Goal: Check status: Check status

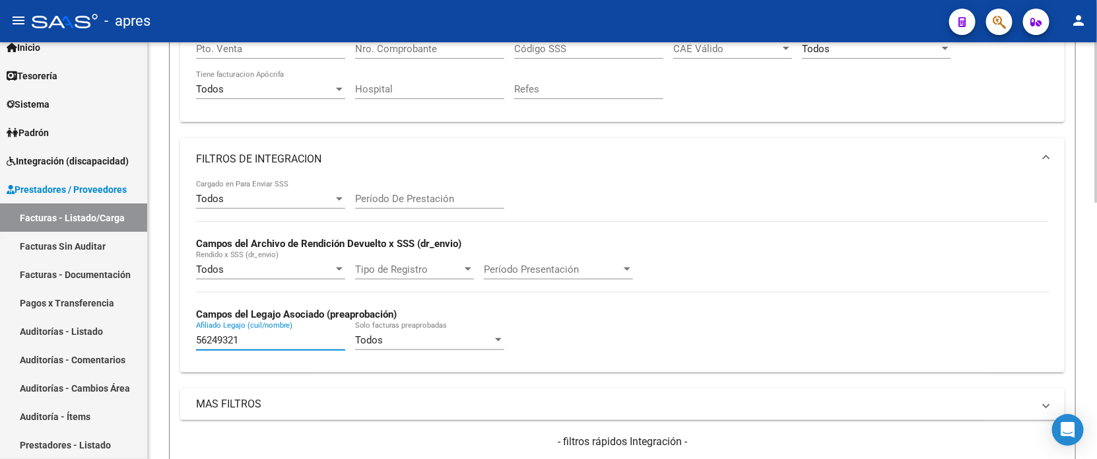
scroll to position [252, 0]
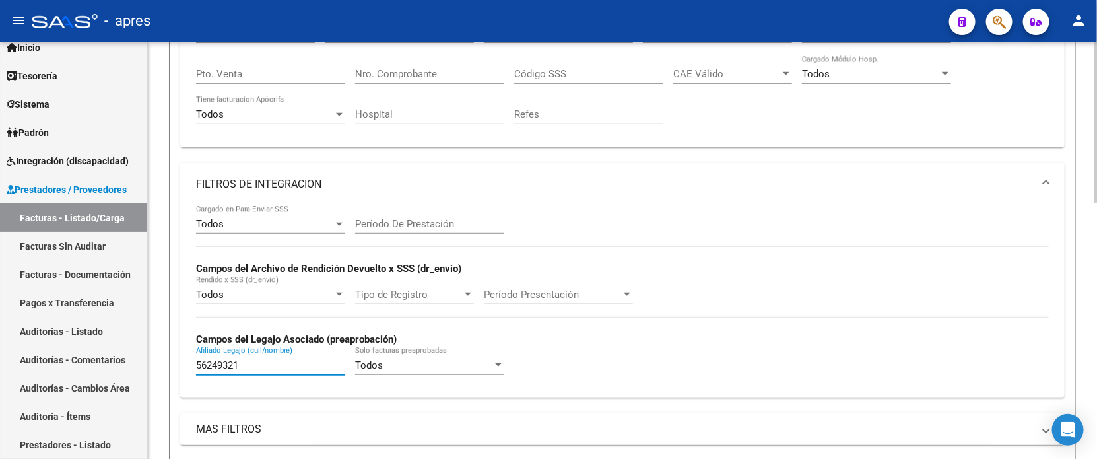
drag, startPoint x: 252, startPoint y: 360, endPoint x: 160, endPoint y: 361, distance: 91.1
click at [160, 361] on div "Video tutorial PRESTADORES -> Listado de CPBTs Emitidos por Prestadores / Prove…" at bounding box center [622, 326] width 949 height 1073
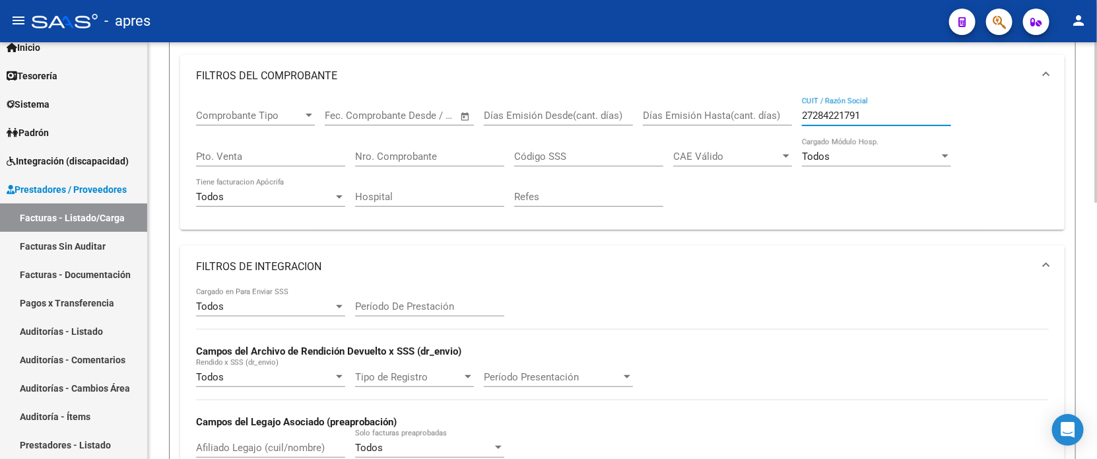
drag, startPoint x: 868, startPoint y: 112, endPoint x: 692, endPoint y: 114, distance: 176.3
click at [692, 114] on div "Comprobante Tipo Comprobante Tipo Fecha inicio – Fecha fin Fec. Comprobante Des…" at bounding box center [622, 158] width 853 height 122
paste input "[PERSON_NAME]"
type input "[PERSON_NAME]"
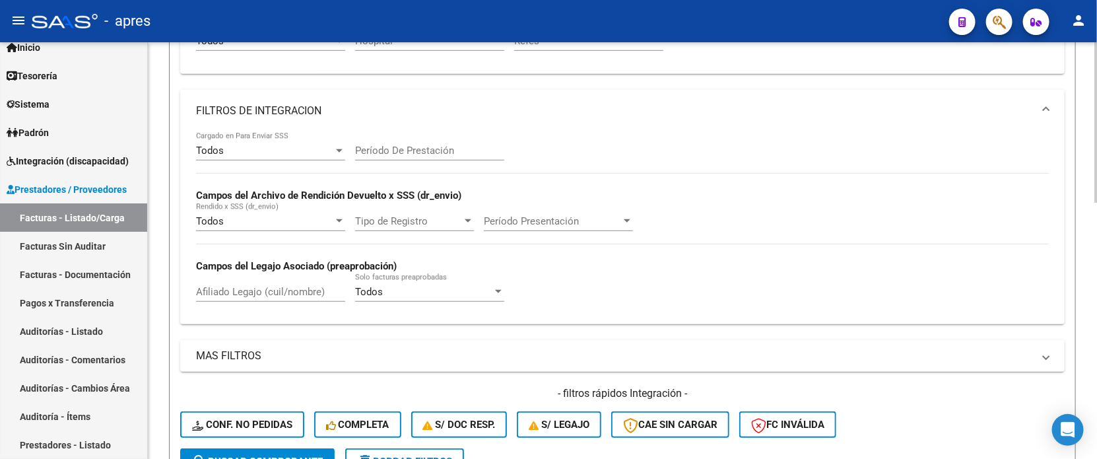
scroll to position [335, 0]
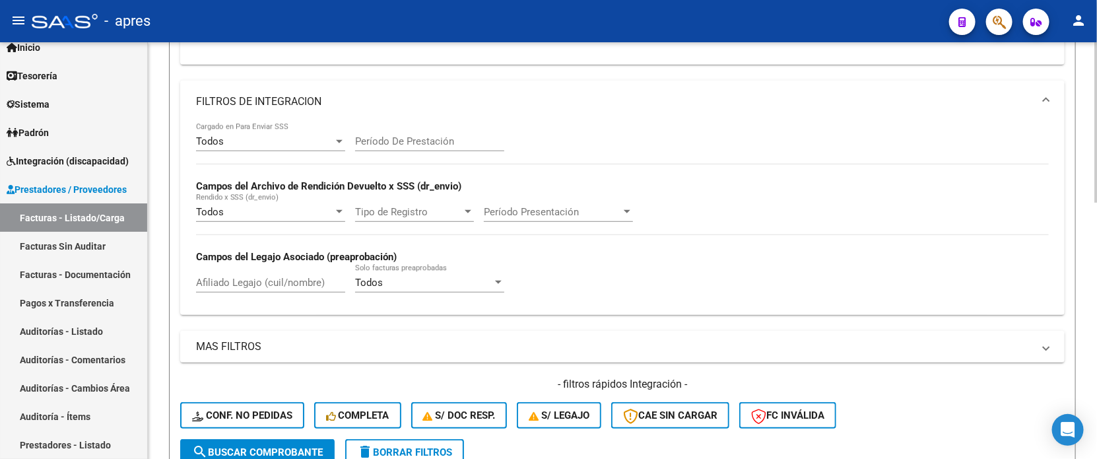
click at [230, 282] on input "Afiliado Legajo (cuil/nombre)" at bounding box center [270, 283] width 149 height 12
paste input "56708413"
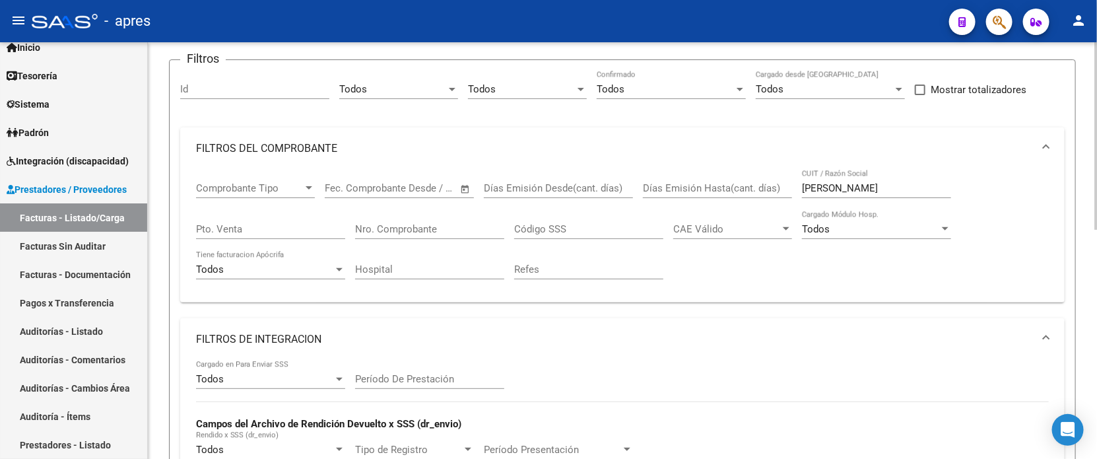
scroll to position [0, 0]
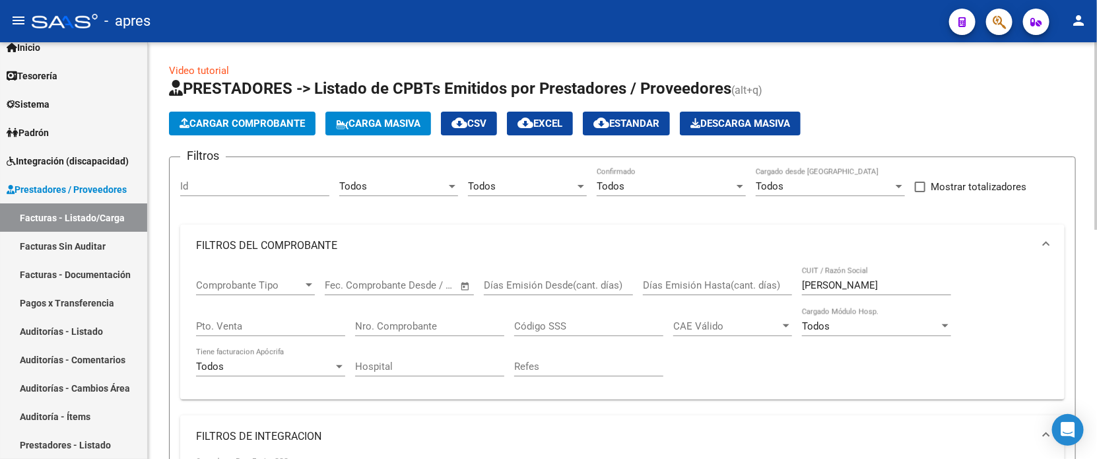
type input "56708413"
drag, startPoint x: 840, startPoint y: 283, endPoint x: 928, endPoint y: 284, distance: 87.8
click at [926, 284] on input "[PERSON_NAME]" at bounding box center [876, 285] width 149 height 12
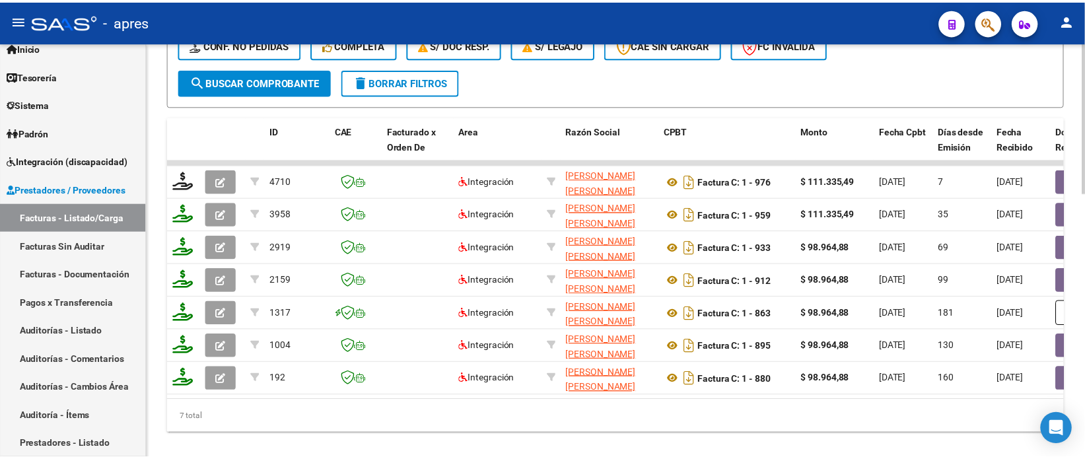
scroll to position [728, 0]
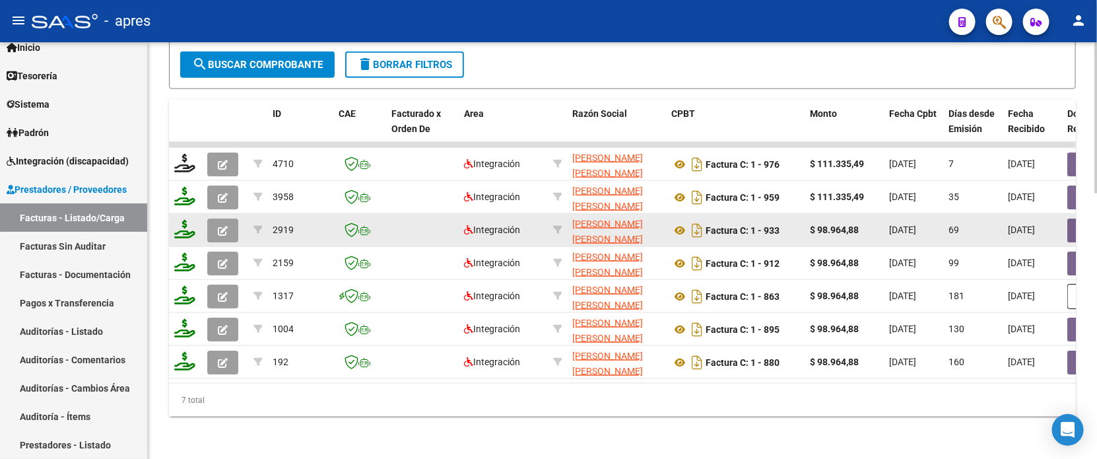
type input "[PERSON_NAME]"
click at [226, 228] on button "button" at bounding box center [222, 231] width 31 height 24
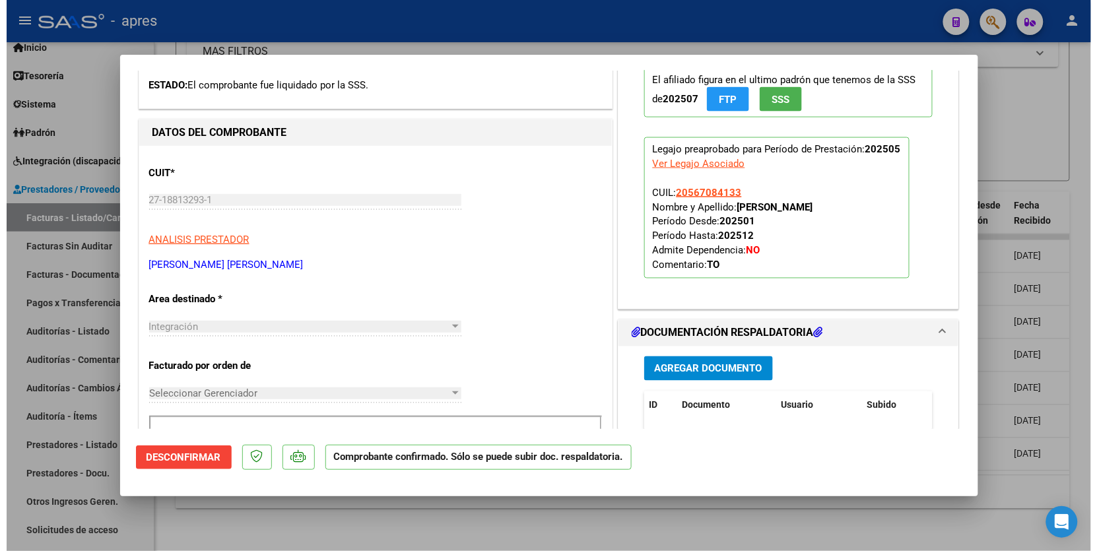
scroll to position [799, 0]
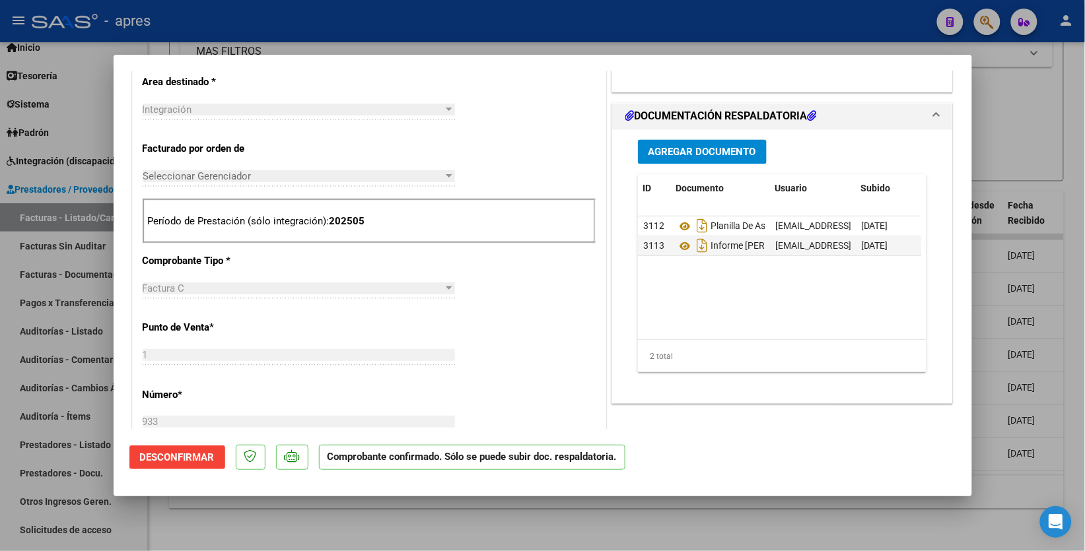
click at [38, 101] on div at bounding box center [542, 275] width 1085 height 551
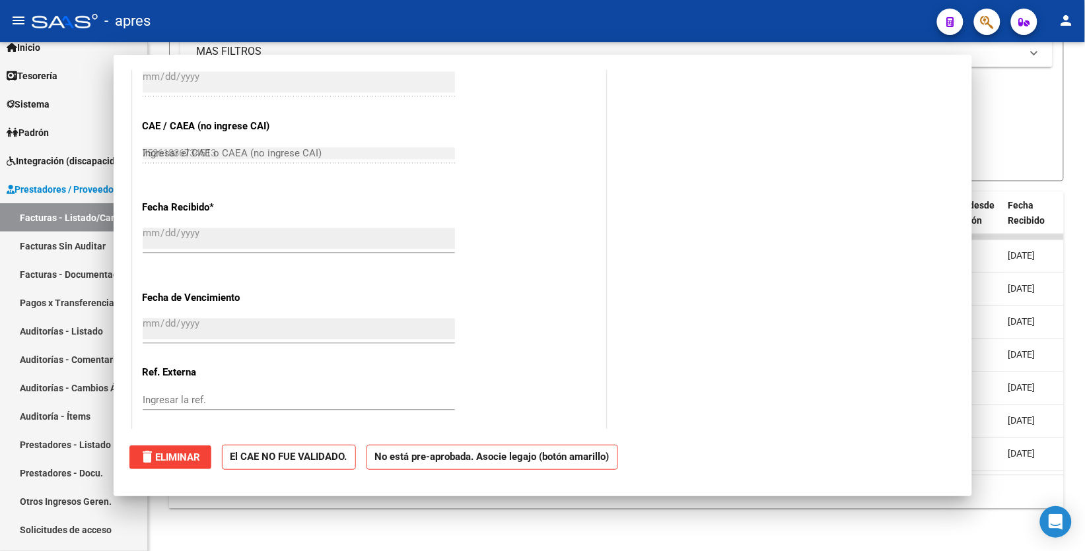
type input "$ 0,00"
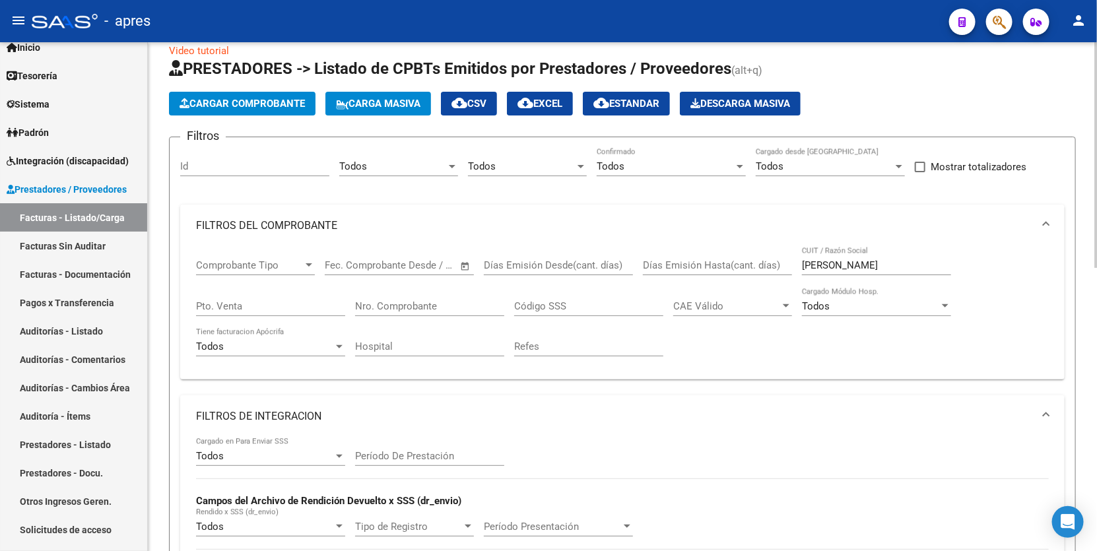
scroll to position [0, 0]
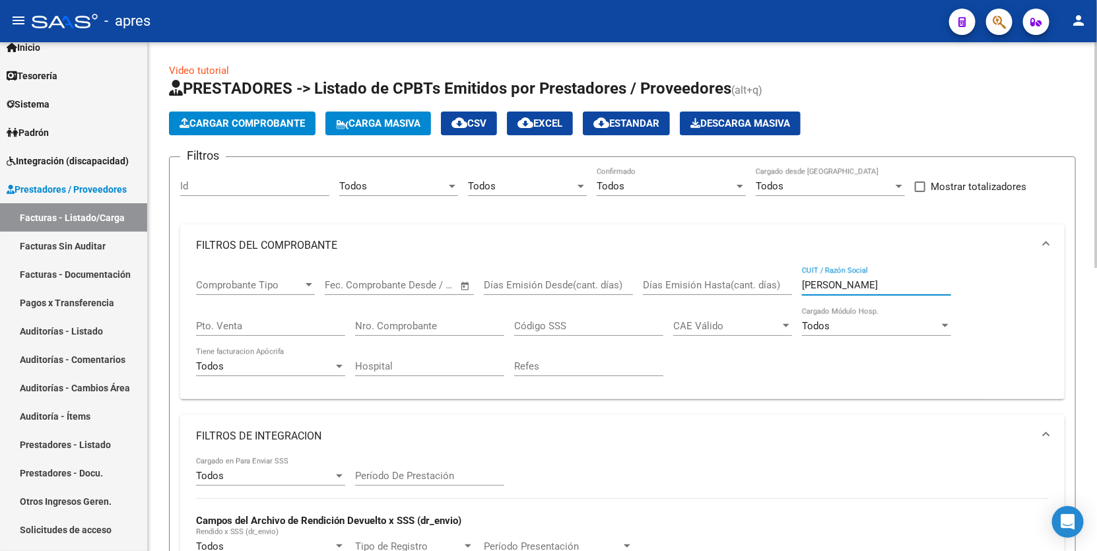
drag, startPoint x: 845, startPoint y: 281, endPoint x: 716, endPoint y: 307, distance: 131.4
click at [718, 308] on div "Comprobante Tipo Comprobante Tipo Fecha inicio – Fecha fin Fec. Comprobante Des…" at bounding box center [622, 328] width 853 height 122
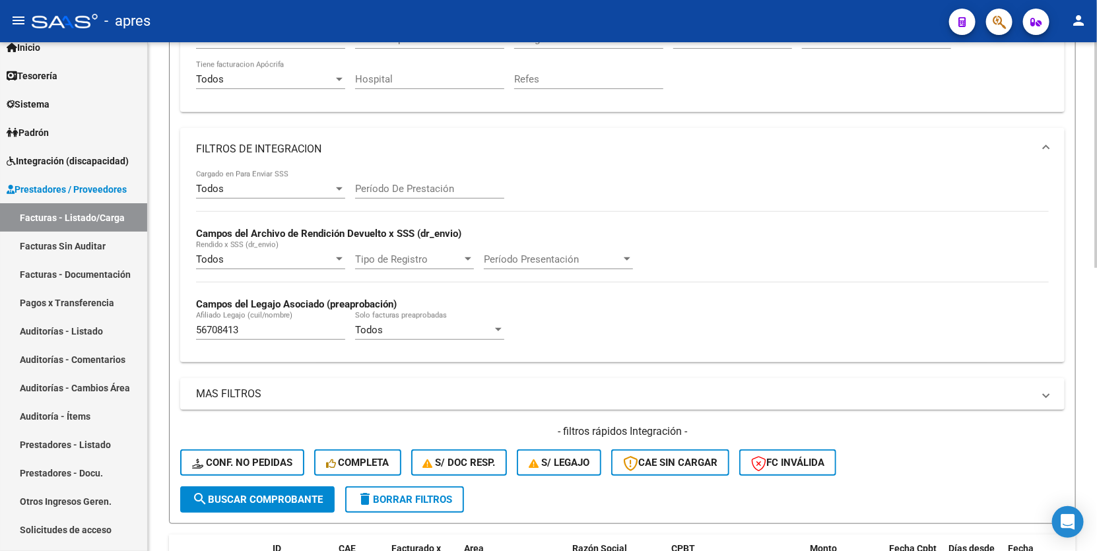
scroll to position [248, 0]
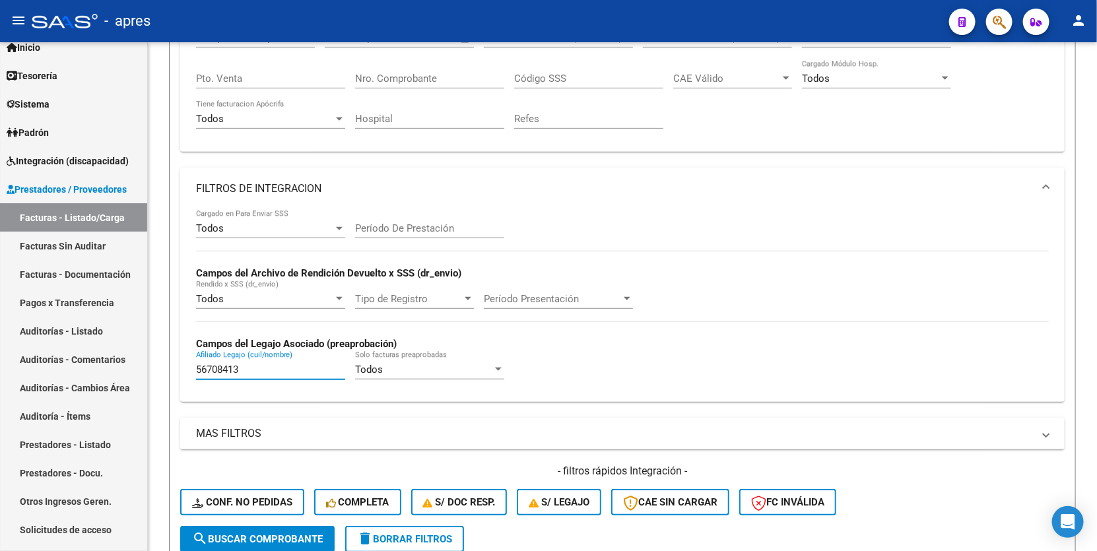
drag, startPoint x: 268, startPoint y: 364, endPoint x: -49, endPoint y: 355, distance: 317.0
click at [0, 355] on html "menu - apres person Firma Express Inicio Instructivos Contacto OS Tesorería Ext…" at bounding box center [548, 275] width 1097 height 551
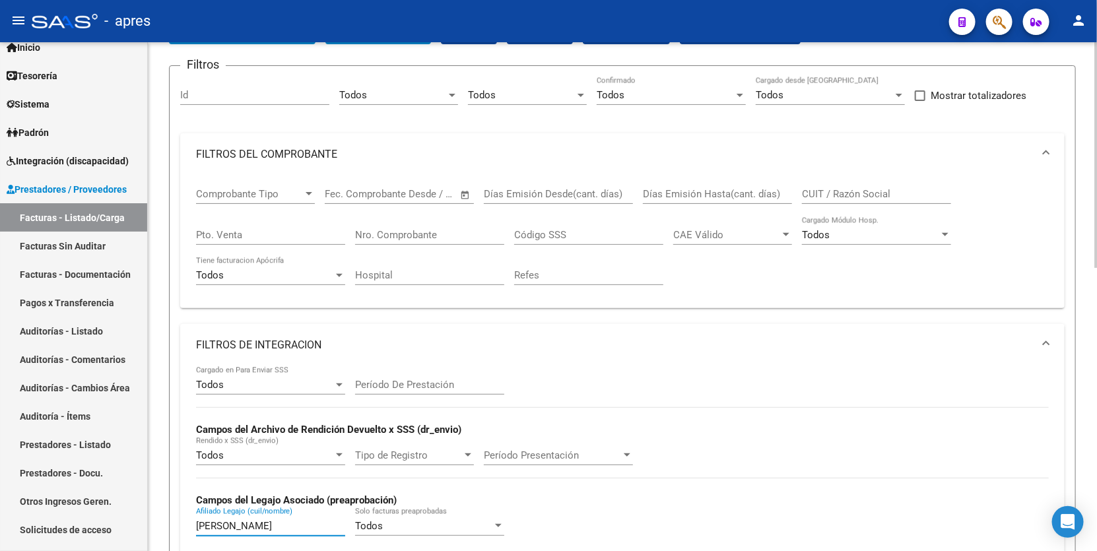
scroll to position [83, 0]
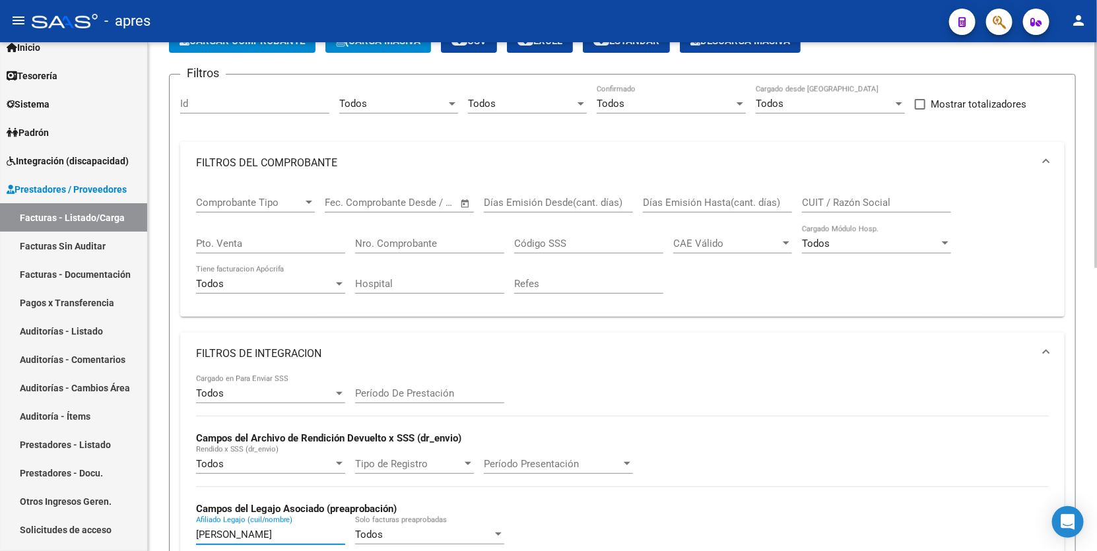
type input "[PERSON_NAME]"
click at [826, 199] on input "CUIT / Razón Social" at bounding box center [876, 203] width 149 height 12
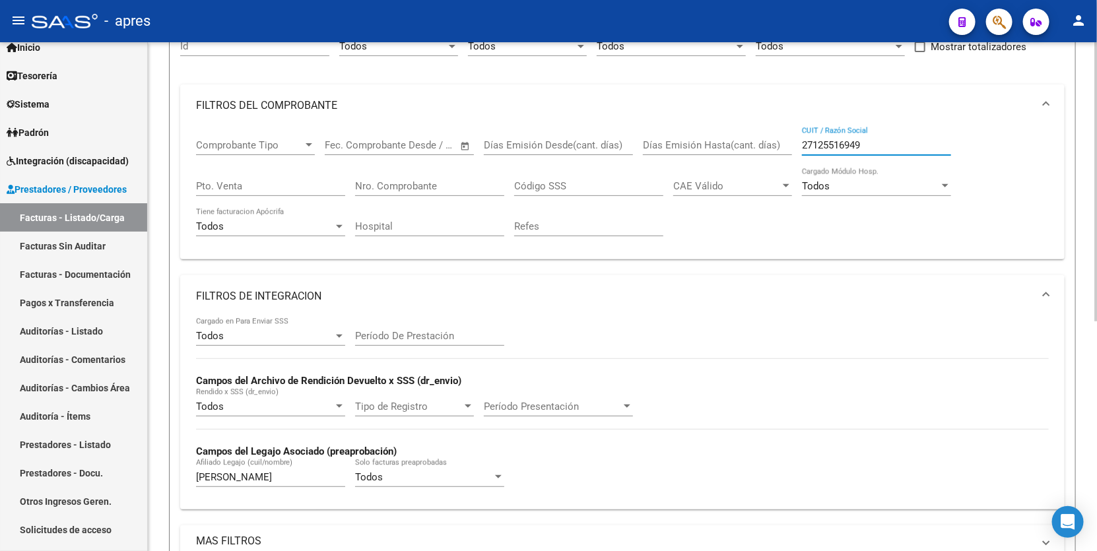
scroll to position [335, 0]
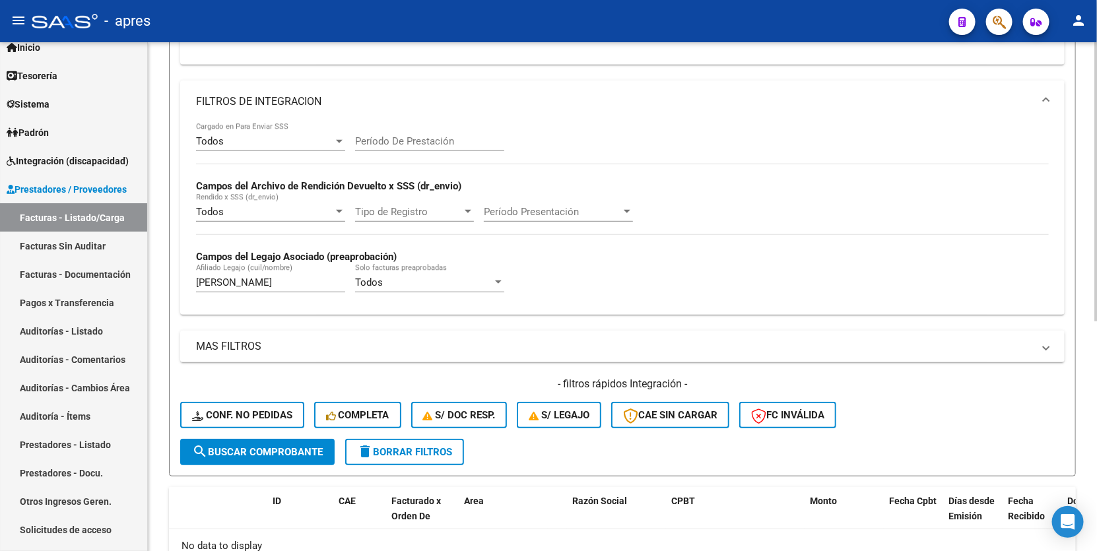
type input "27125516949"
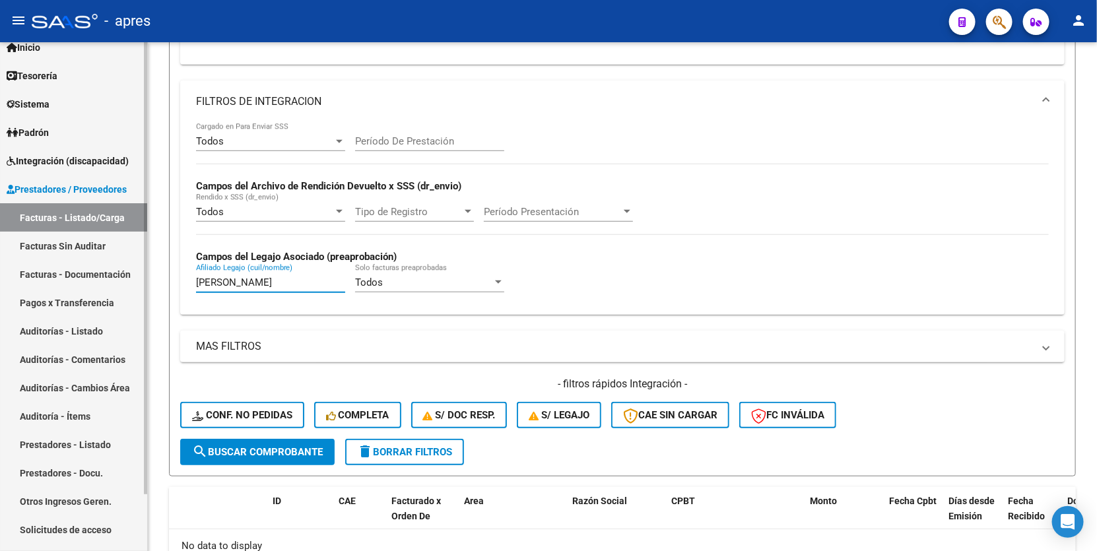
drag, startPoint x: 255, startPoint y: 281, endPoint x: 1, endPoint y: 279, distance: 254.2
click at [4, 281] on mat-sidenav-container "Firma Express Inicio Instructivos Contacto OS Tesorería Extractos Procesados (c…" at bounding box center [548, 296] width 1097 height 509
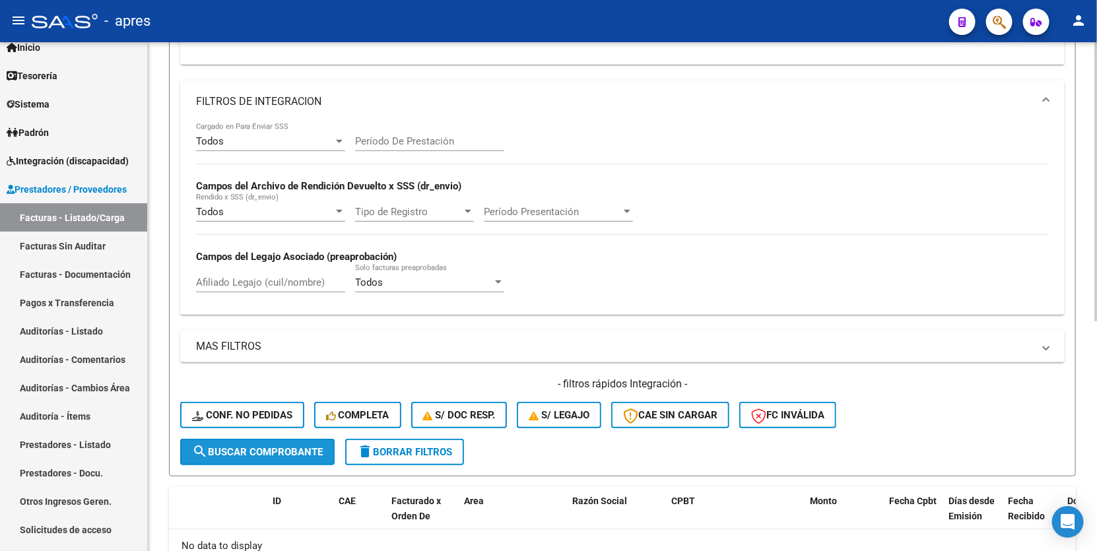
click at [233, 456] on button "search Buscar Comprobante" at bounding box center [257, 452] width 155 height 26
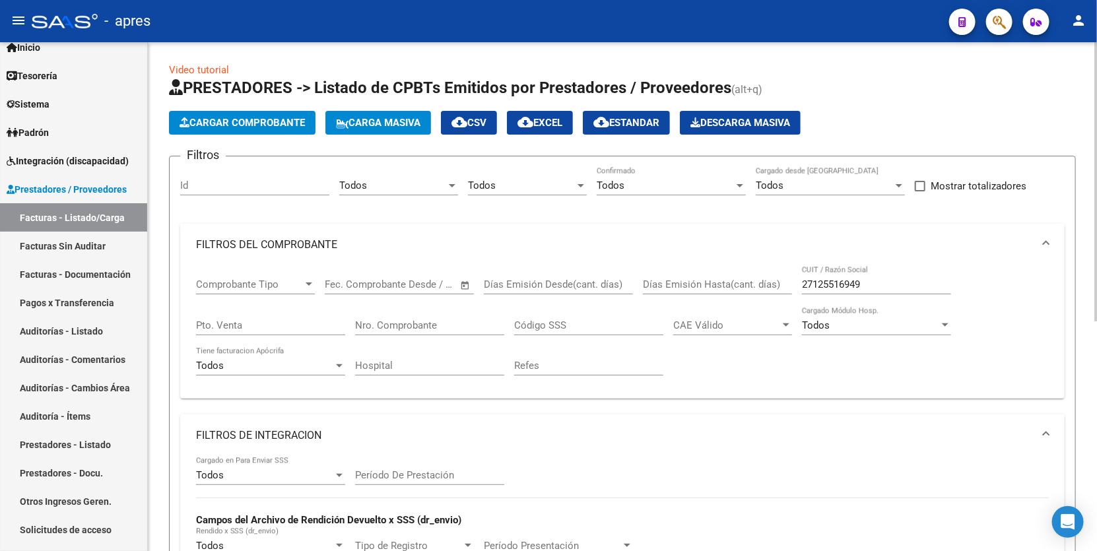
scroll to position [0, 0]
drag, startPoint x: 813, startPoint y: 282, endPoint x: 824, endPoint y: 283, distance: 11.2
click at [824, 283] on input "27125516949" at bounding box center [876, 285] width 149 height 12
click at [849, 282] on input "27125516949" at bounding box center [876, 285] width 149 height 12
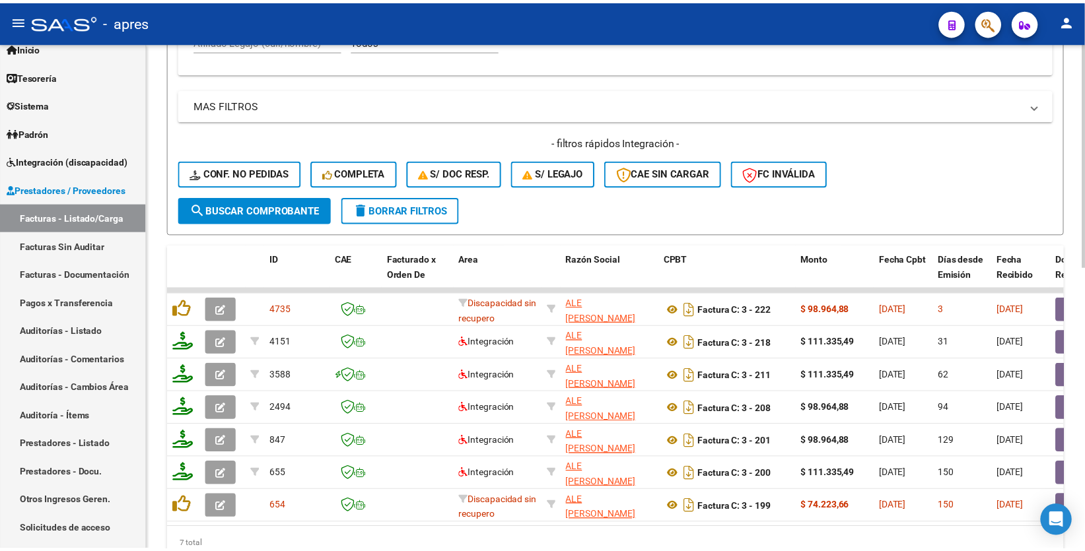
scroll to position [638, 0]
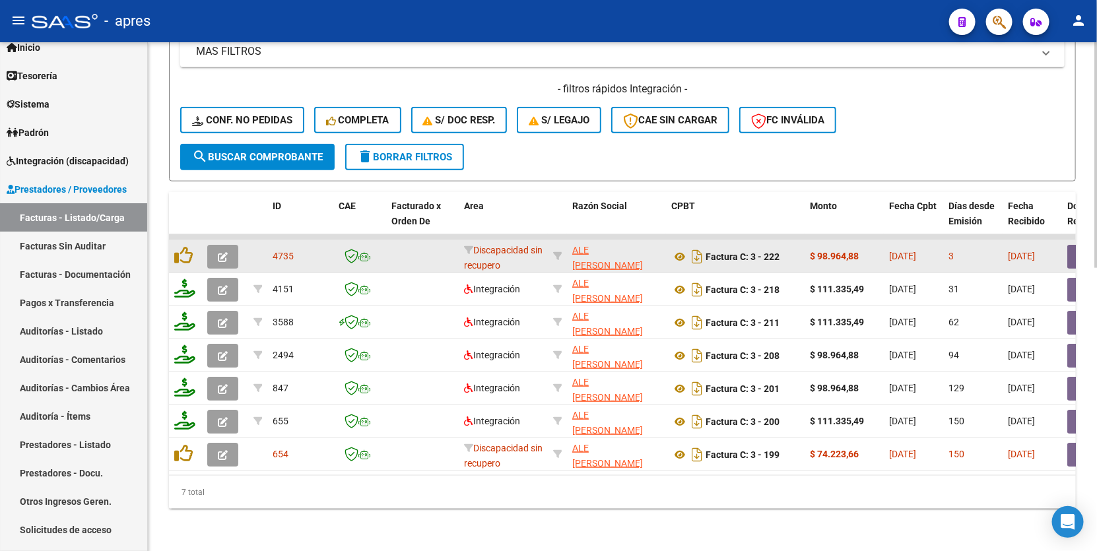
type input "27125517949"
click at [220, 252] on icon "button" at bounding box center [223, 257] width 10 height 10
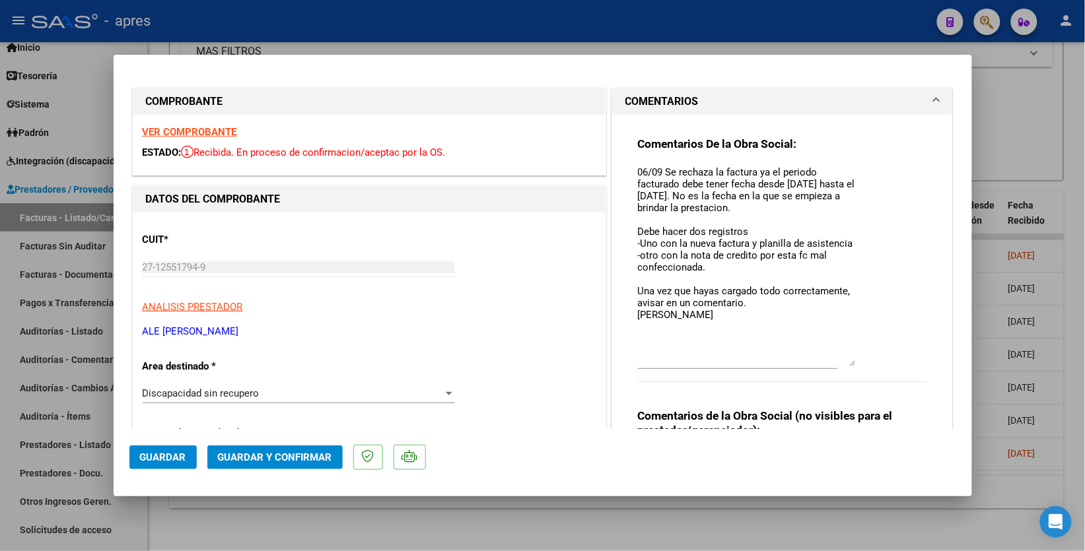
drag, startPoint x: 844, startPoint y: 189, endPoint x: 823, endPoint y: 234, distance: 50.2
click at [846, 363] on textarea "06/09 Se rechaza la factura ya el periodo facturado debe tener fecha desde [DAT…" at bounding box center [747, 265] width 218 height 201
click at [211, 139] on div "VER COMPROBANTE ESTADO: Recibida. En proceso de confirmacion/aceptac por la OS." at bounding box center [369, 145] width 473 height 60
click at [211, 132] on strong "VER COMPROBANTE" at bounding box center [190, 132] width 94 height 12
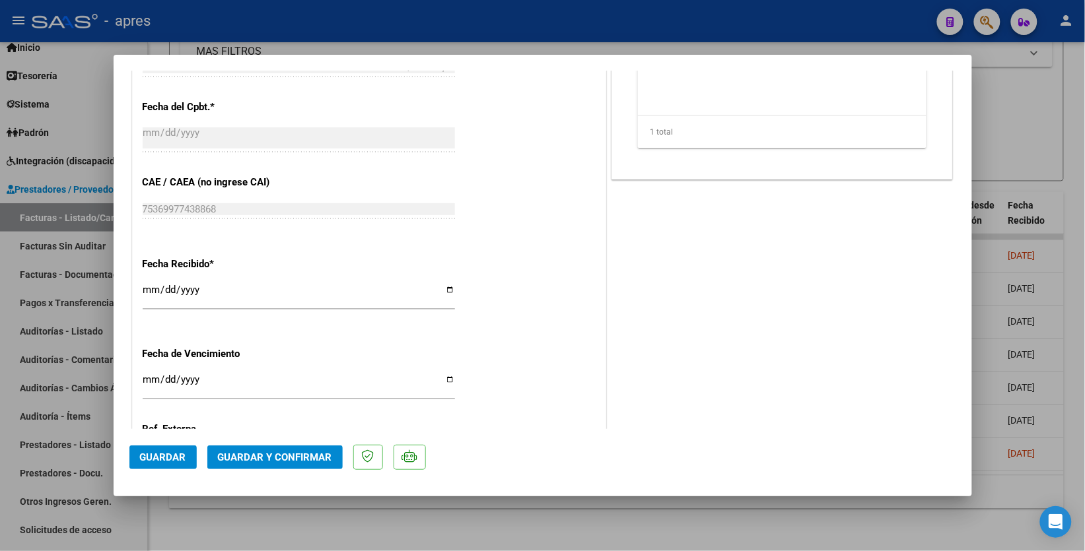
scroll to position [330, 0]
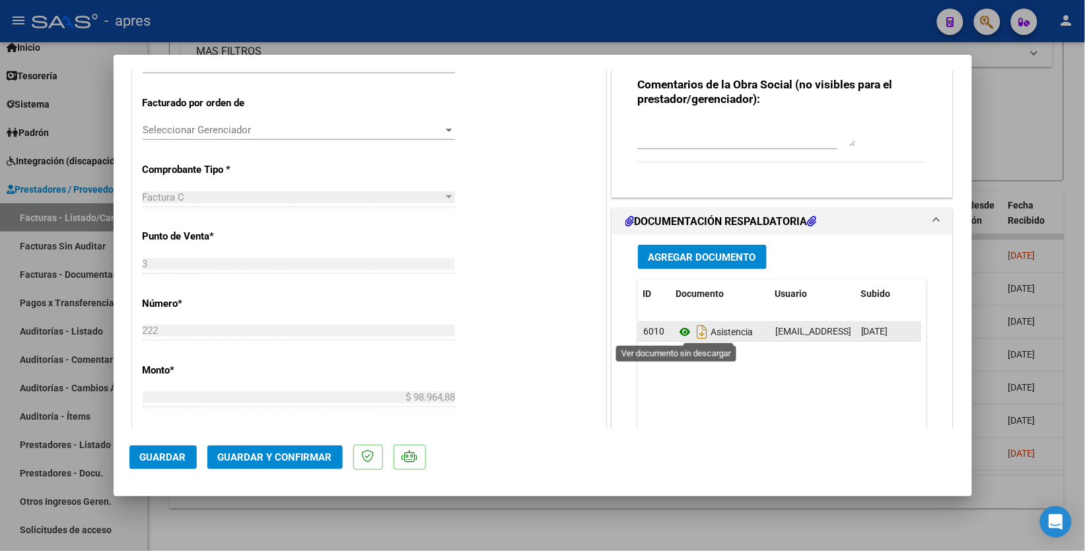
click at [677, 329] on icon at bounding box center [684, 332] width 17 height 16
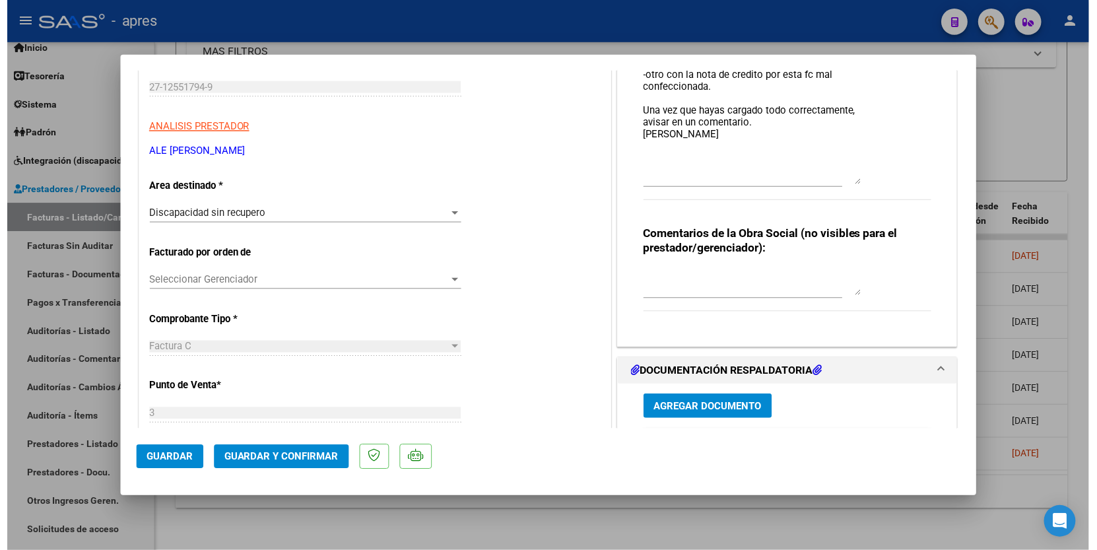
scroll to position [0, 0]
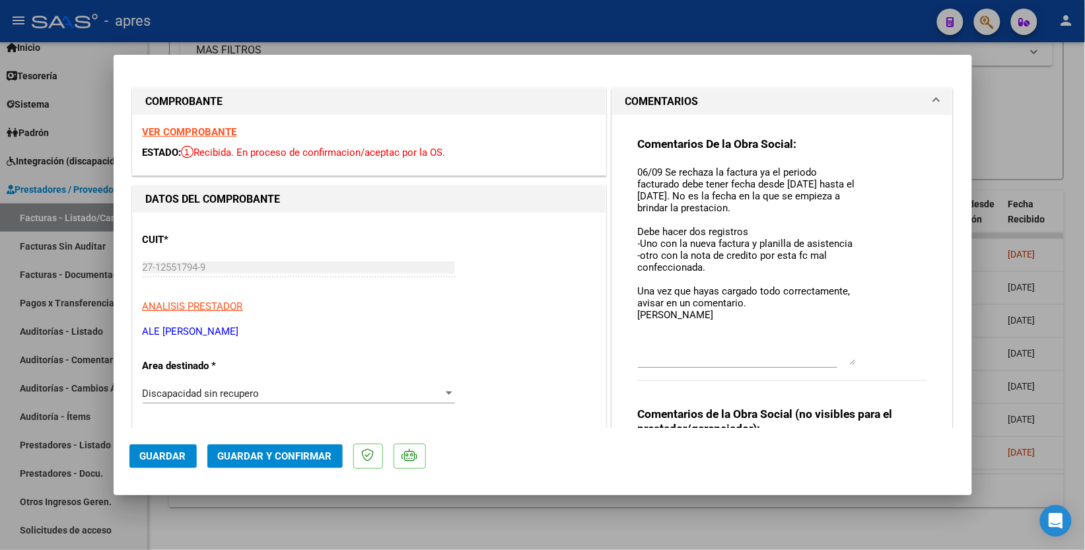
click at [547, 458] on div at bounding box center [542, 275] width 1085 height 550
type input "$ 0,00"
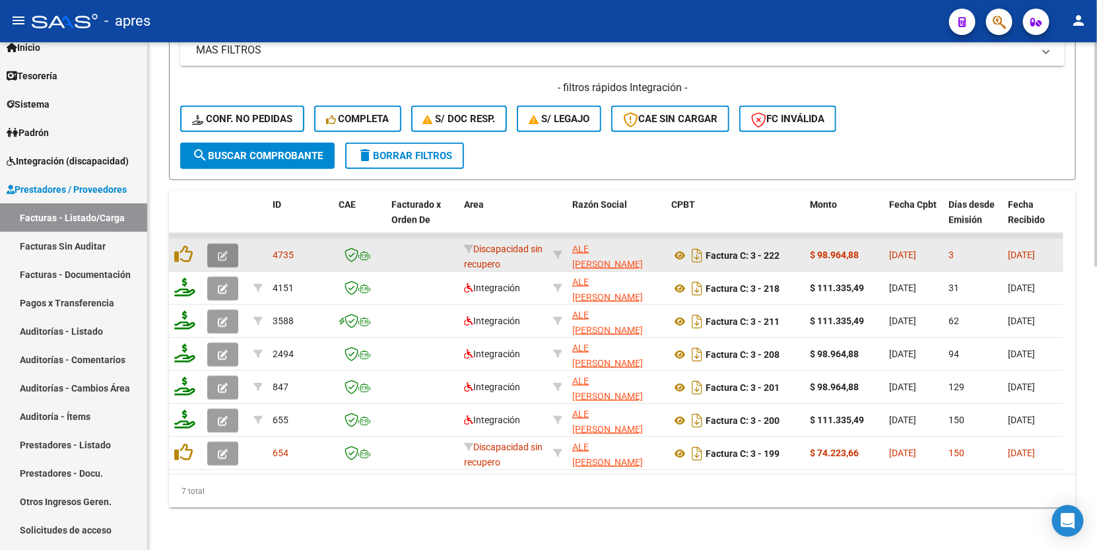
click at [228, 248] on button "button" at bounding box center [222, 256] width 31 height 24
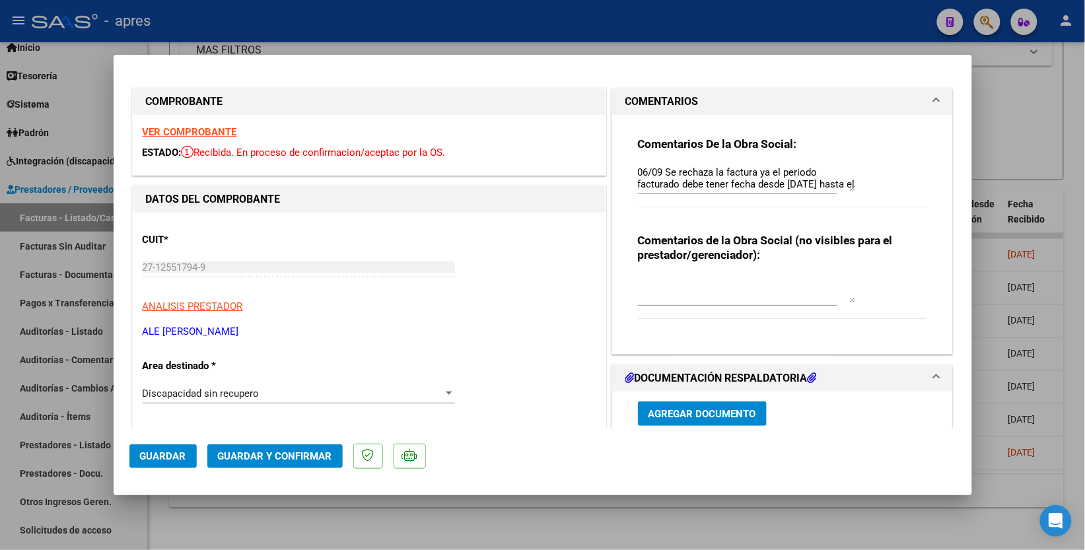
click at [206, 133] on strong "VER COMPROBANTE" at bounding box center [190, 132] width 94 height 12
click at [380, 458] on div at bounding box center [542, 275] width 1085 height 550
type input "$ 0,00"
